Goal: Obtain resource: Obtain resource

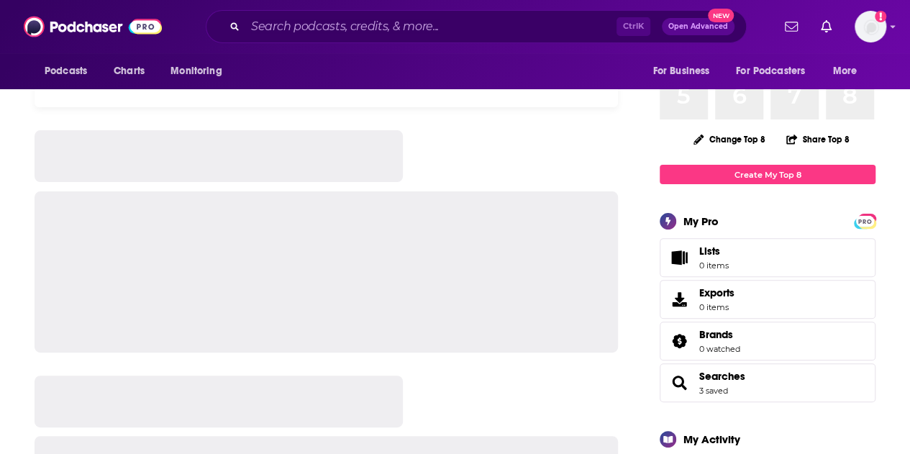
scroll to position [1, 0]
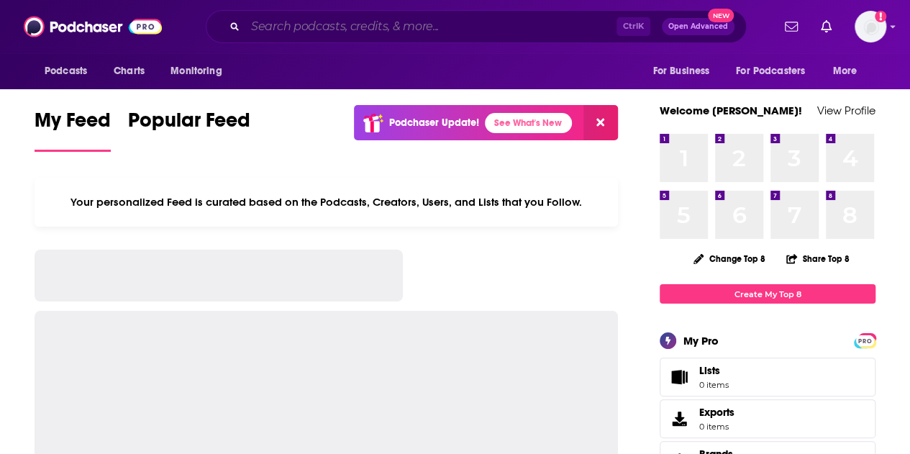
click at [335, 17] on input "Search podcasts, credits, & more..." at bounding box center [430, 26] width 371 height 23
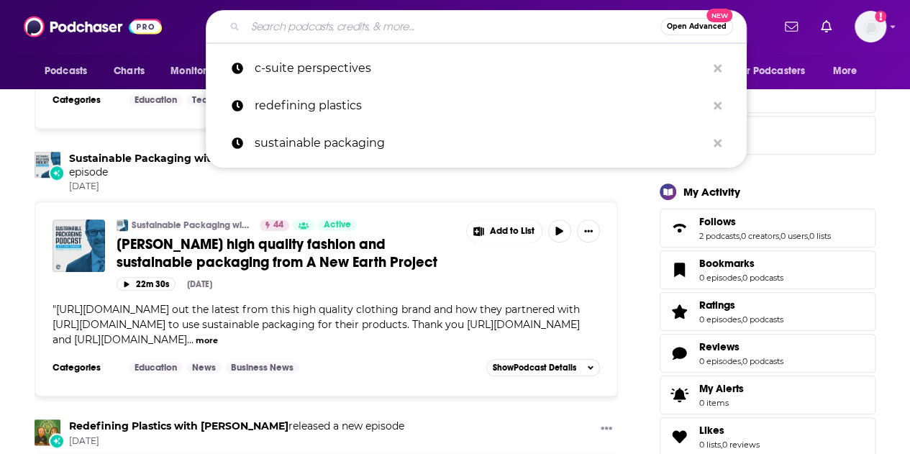
scroll to position [361, 0]
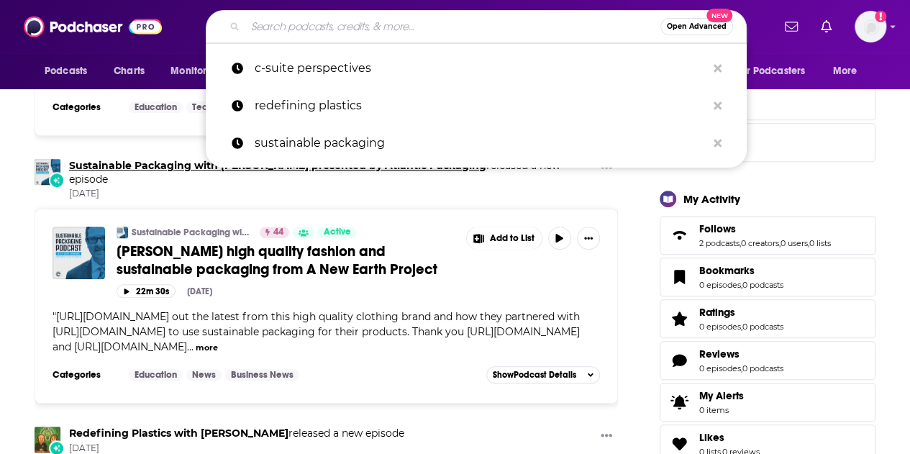
click at [128, 159] on link "Sustainable Packaging with [PERSON_NAME] presented by Atlantic Packaging" at bounding box center [277, 165] width 417 height 13
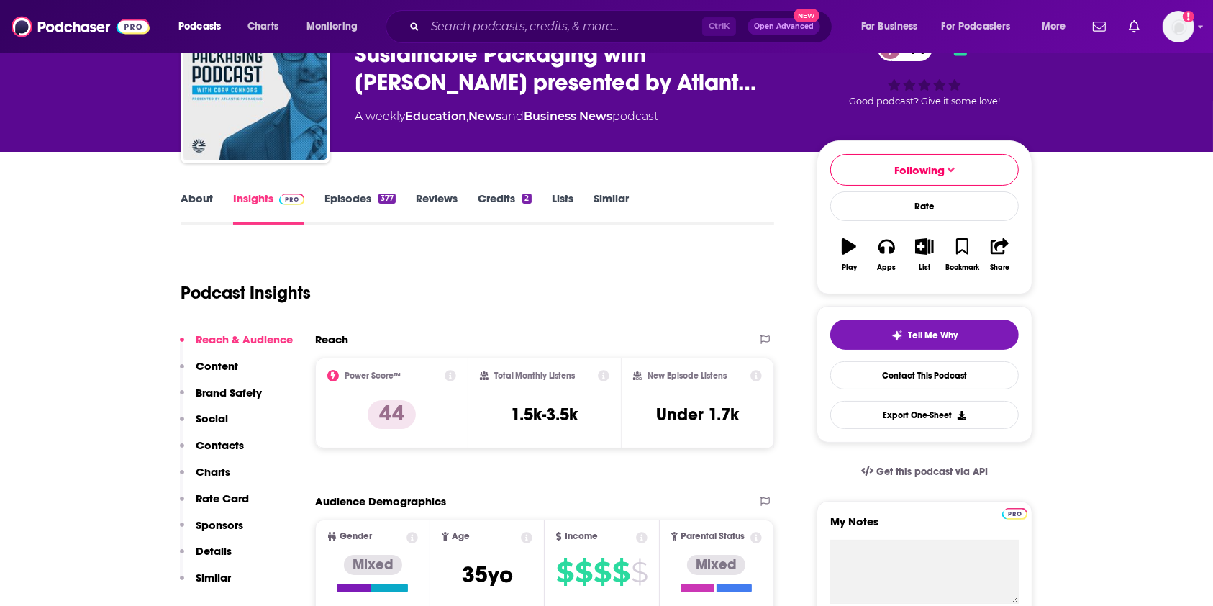
scroll to position [23, 0]
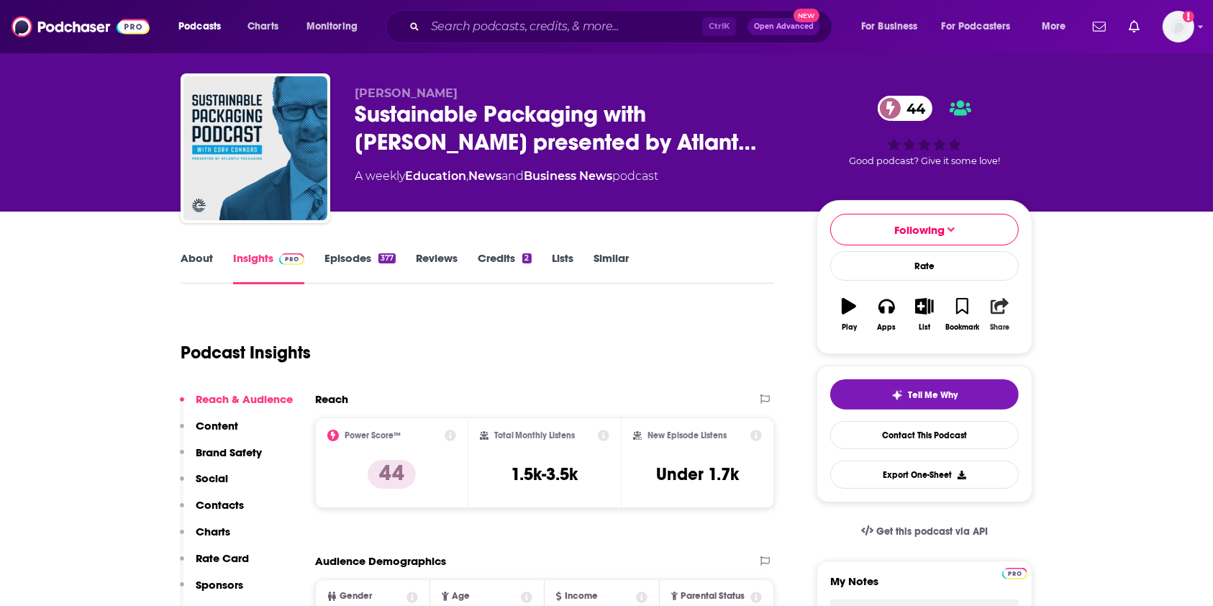
click at [909, 308] on icon "button" at bounding box center [1000, 306] width 18 height 16
click at [909, 453] on button "Export One-Sheet" at bounding box center [924, 474] width 188 height 28
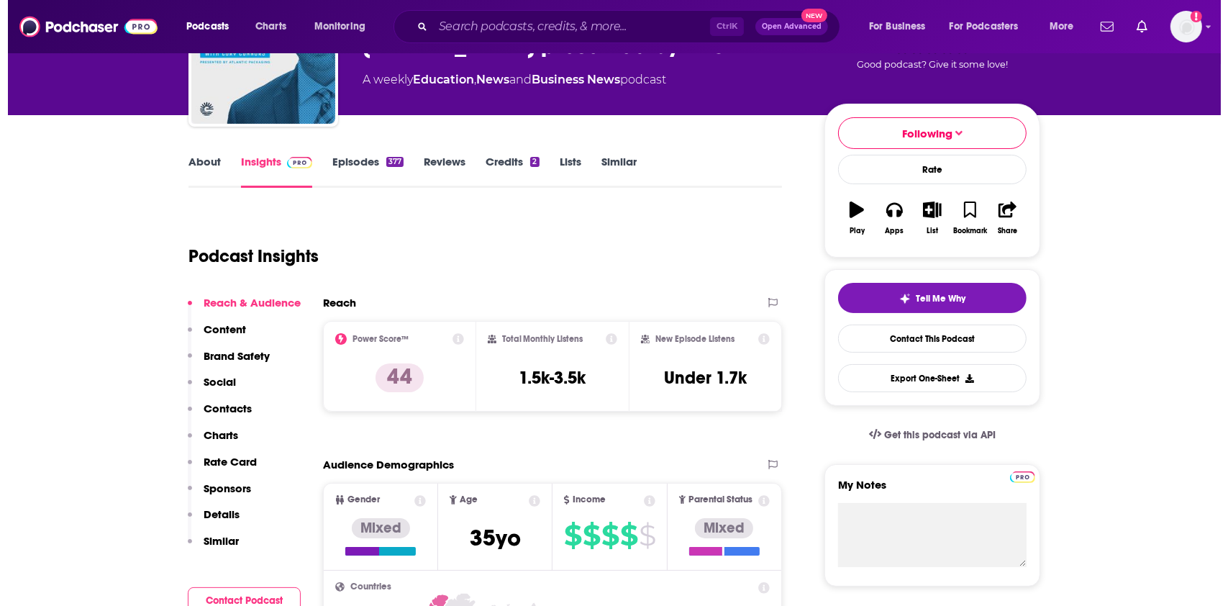
scroll to position [0, 0]
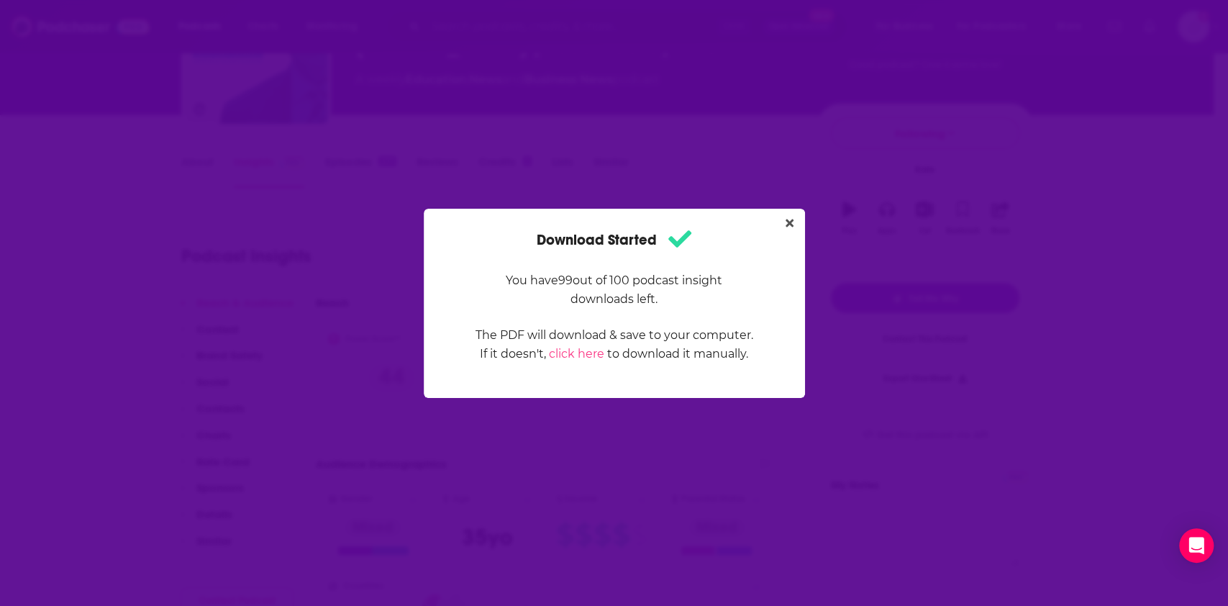
click at [794, 206] on div "Download Started You have 99 out of 100 podcast insight downloads left. The PDF…" at bounding box center [614, 303] width 1228 height 606
click at [781, 209] on div "Download Started You have 99 out of 100 podcast insight downloads left. The PDF…" at bounding box center [614, 303] width 381 height 189
drag, startPoint x: 776, startPoint y: 220, endPoint x: 786, endPoint y: 223, distance: 10.5
click at [783, 222] on div "Download Started You have 99 out of 100 podcast insight downloads left. The PDF…" at bounding box center [614, 303] width 381 height 189
click at [796, 222] on button "Close" at bounding box center [789, 223] width 19 height 18
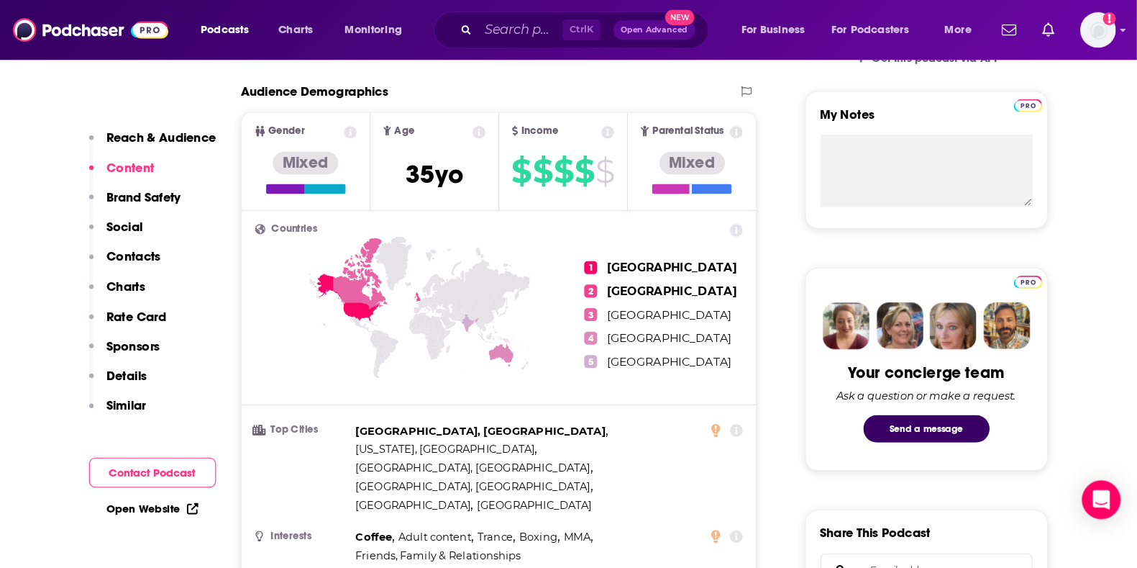
scroll to position [503, 0]
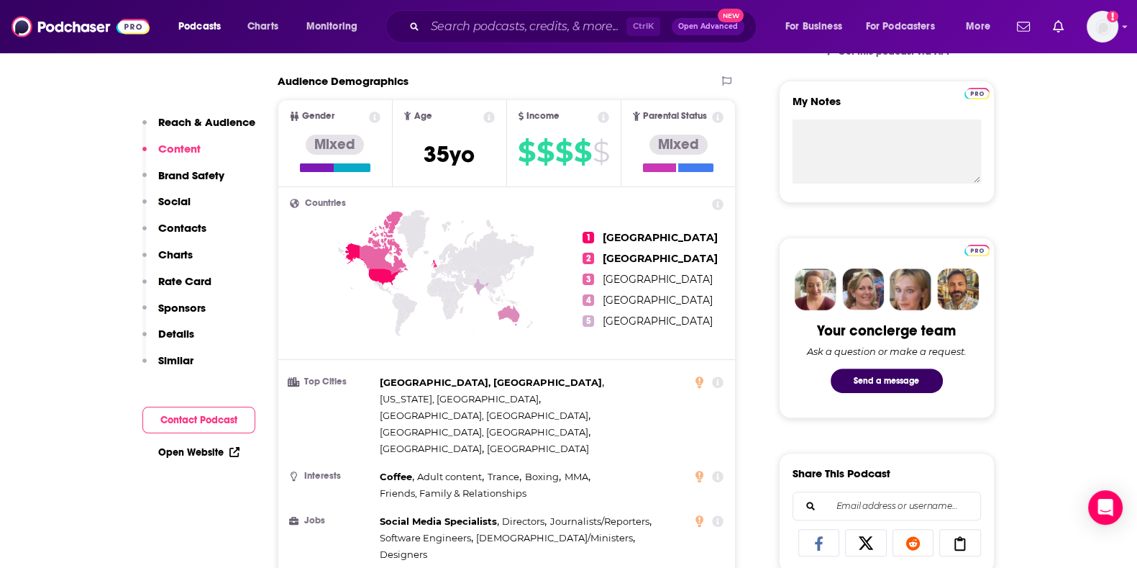
click at [210, 171] on p "Brand Safety" at bounding box center [191, 175] width 66 height 14
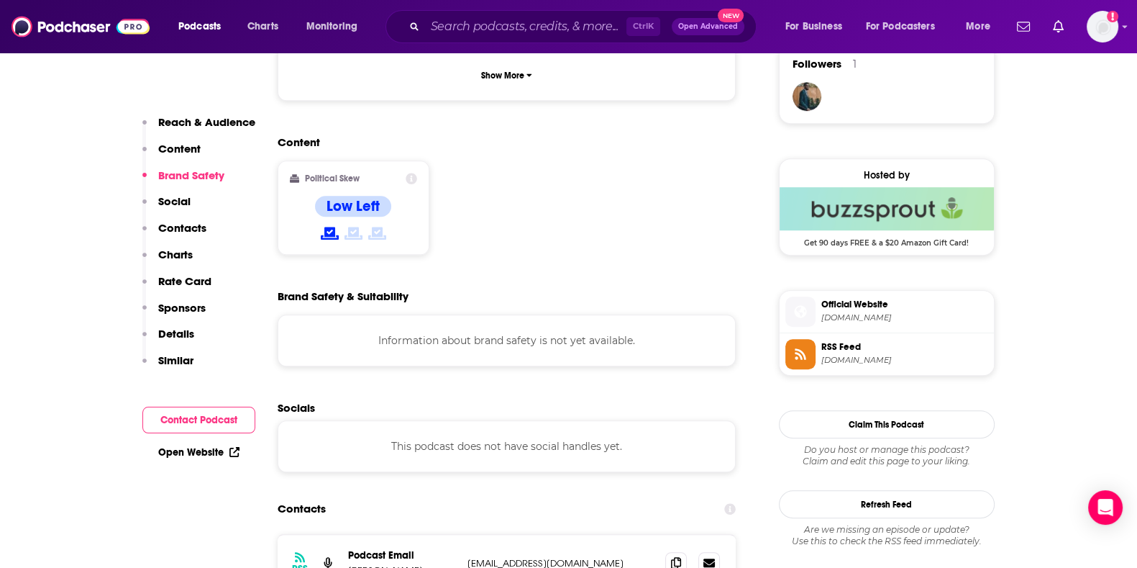
scroll to position [1068, 0]
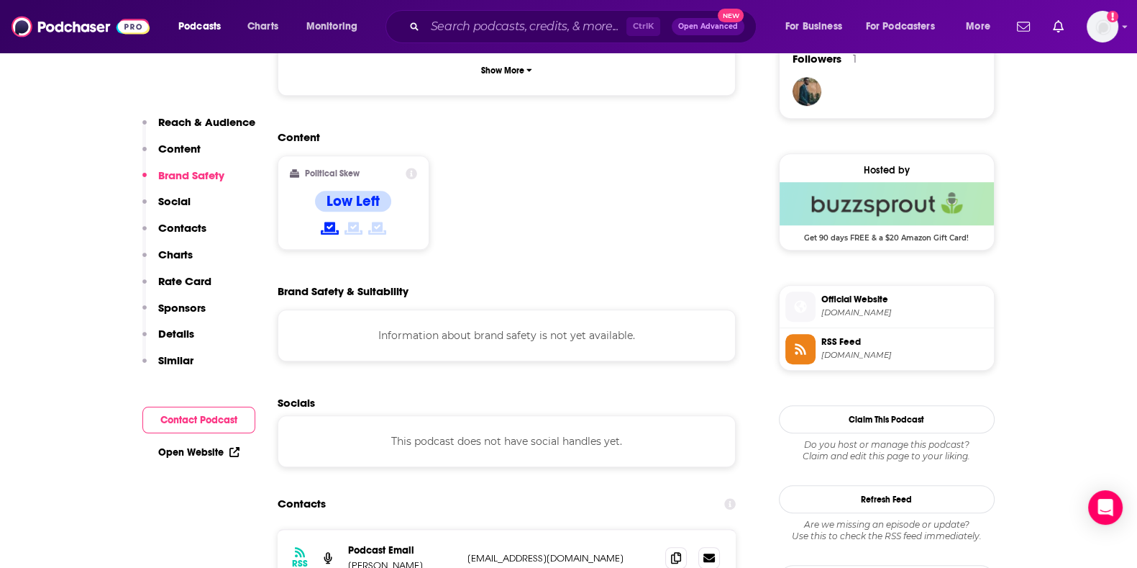
click at [172, 193] on button "Brand Safety" at bounding box center [183, 181] width 82 height 27
click at [179, 203] on p "Social" at bounding box center [174, 201] width 32 height 14
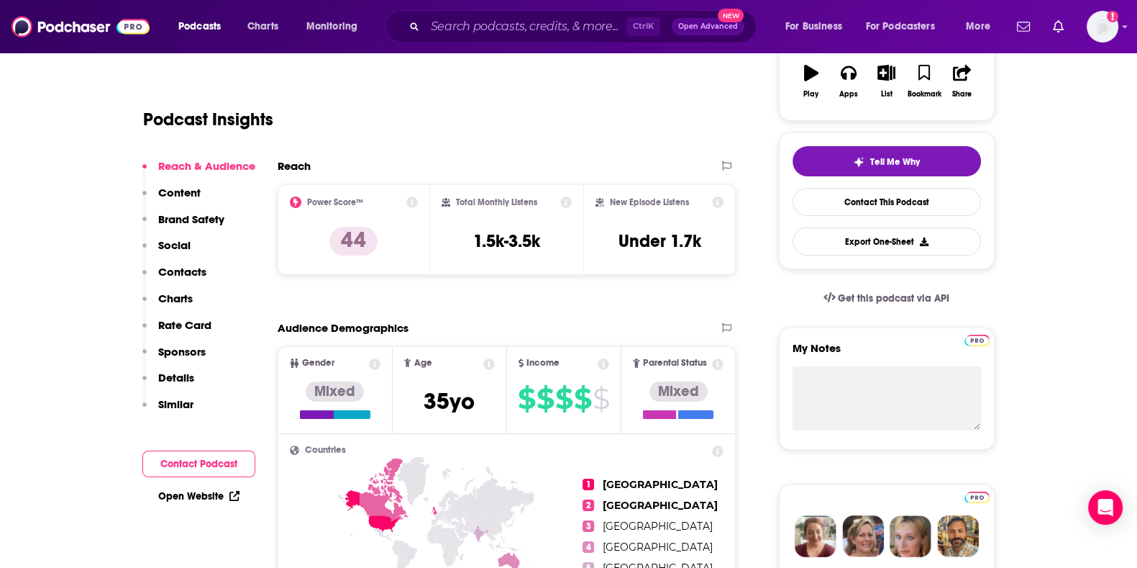
scroll to position [89, 0]
